Goal: Task Accomplishment & Management: Manage account settings

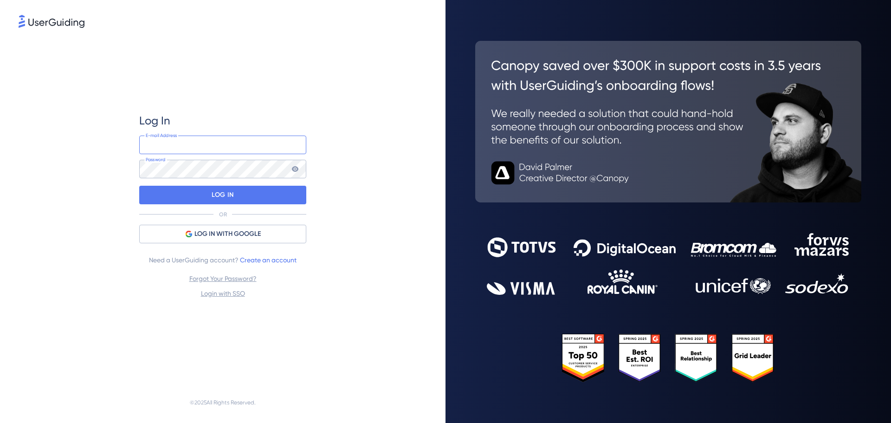
paste input "[EMAIL_ADDRESS][DOMAIN_NAME]"
type input "[EMAIL_ADDRESS][DOMAIN_NAME]"
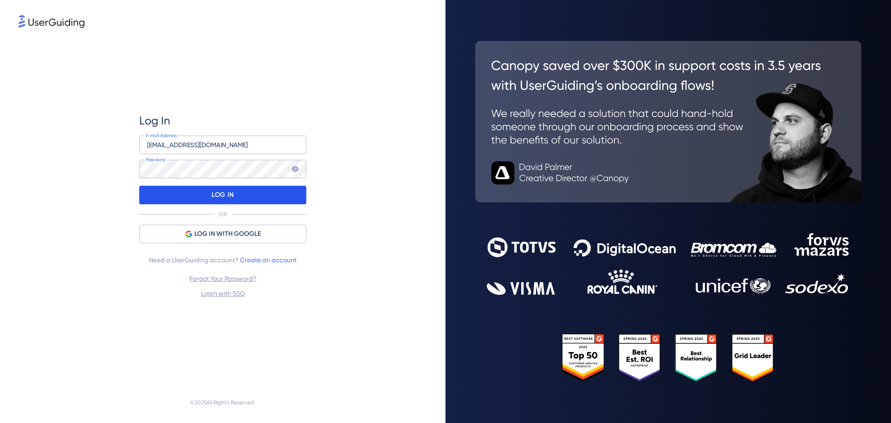
click at [255, 193] on div "LOG IN" at bounding box center [222, 195] width 167 height 19
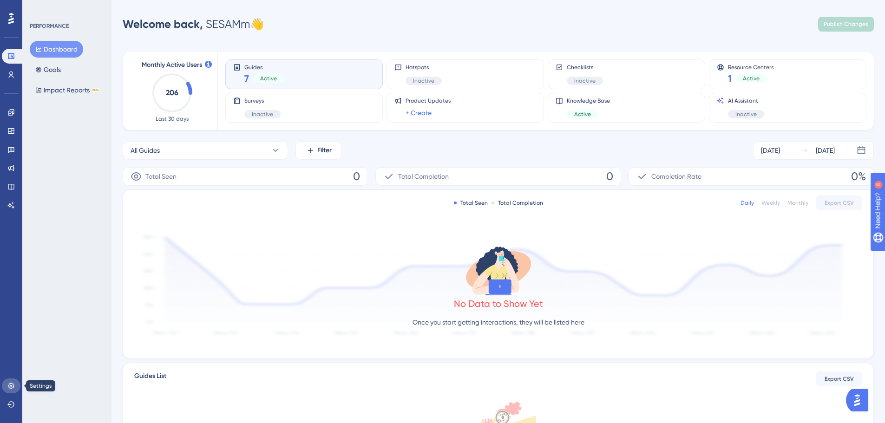
click at [12, 387] on icon at bounding box center [10, 385] width 7 height 7
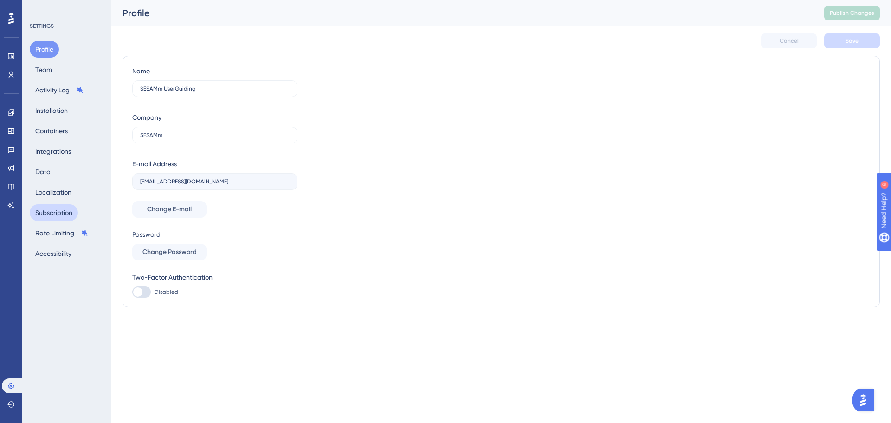
click at [55, 215] on button "Subscription" at bounding box center [54, 212] width 48 height 17
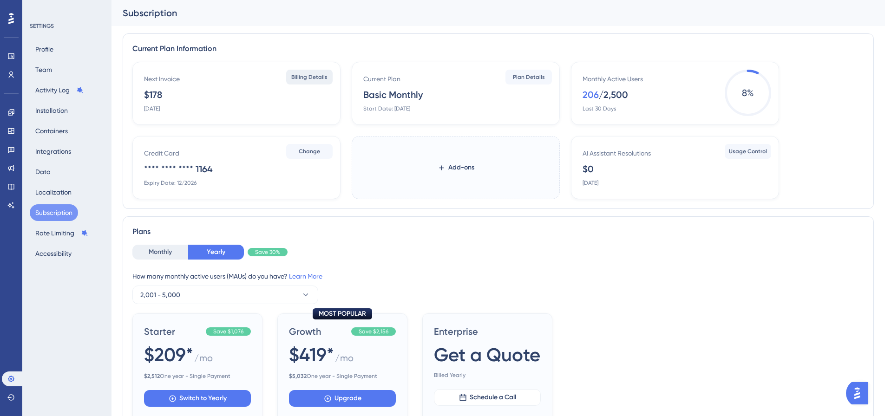
click at [315, 77] on span "Billing Details" at bounding box center [309, 76] width 36 height 7
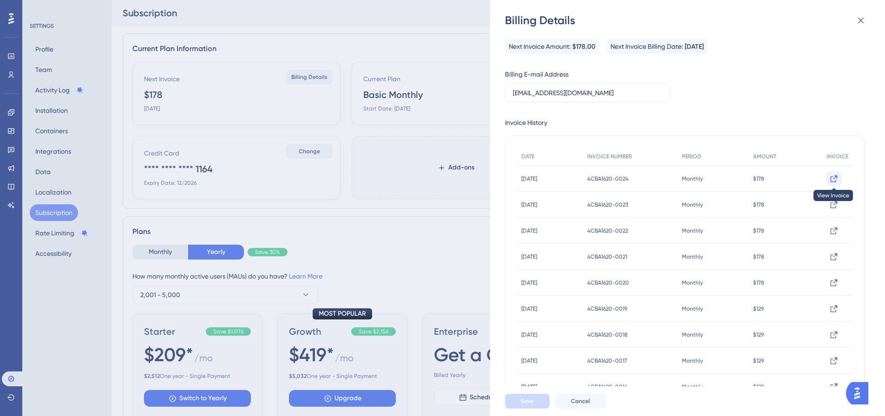
click at [829, 177] on icon at bounding box center [833, 178] width 9 height 9
